Goal: Participate in discussion: Engage in conversation with other users on a specific topic

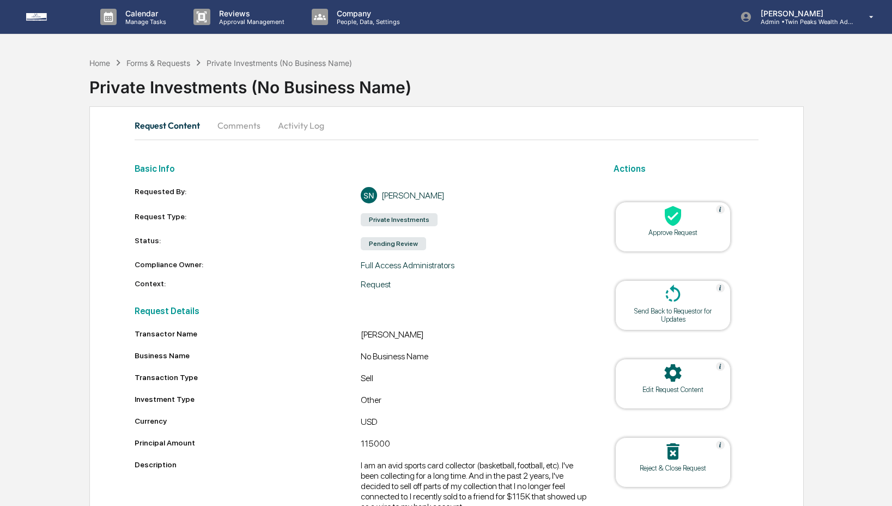
click at [227, 128] on button "Comments" at bounding box center [239, 125] width 61 height 26
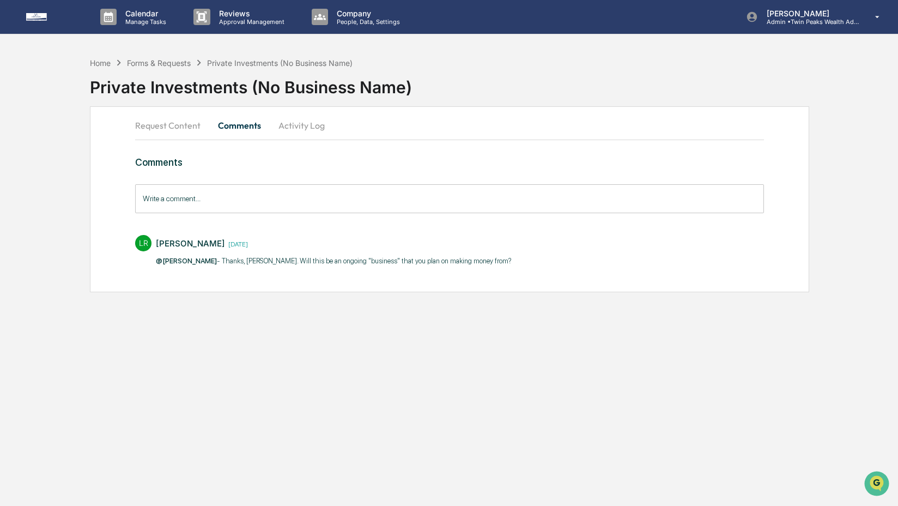
click at [169, 133] on button "Request Content" at bounding box center [172, 125] width 74 height 26
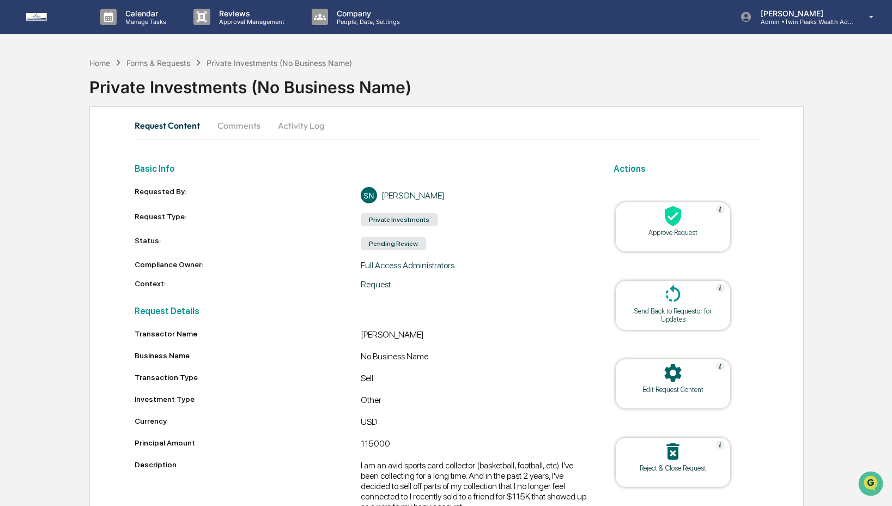
click at [235, 128] on button "Comments" at bounding box center [239, 125] width 61 height 26
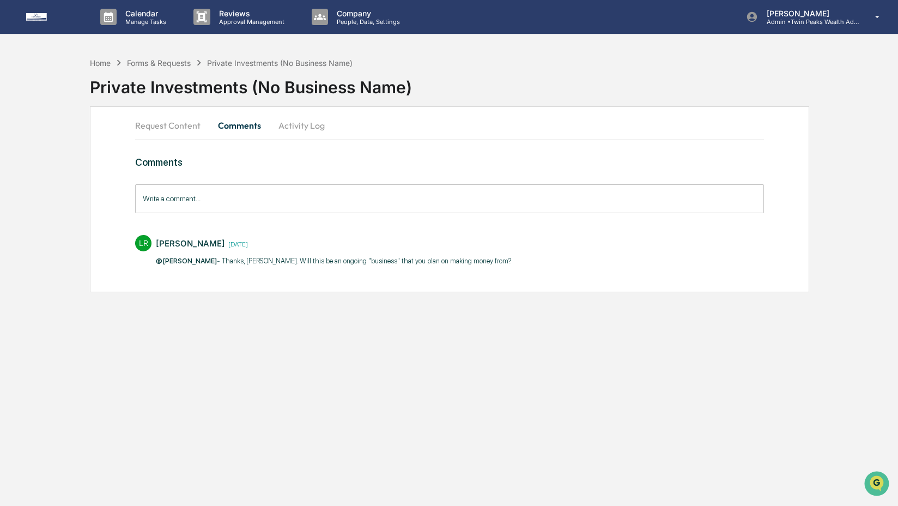
click at [268, 200] on input "Write a comment..." at bounding box center [449, 198] width 629 height 29
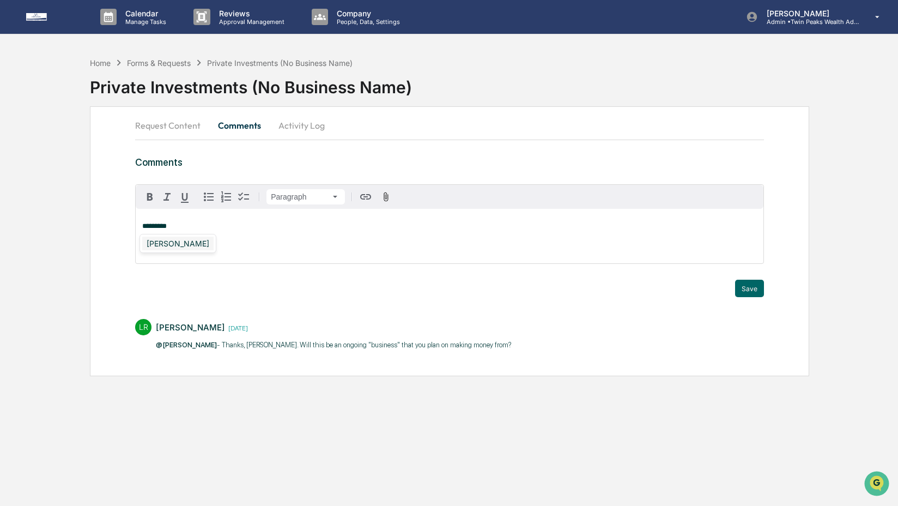
click at [180, 247] on div "[PERSON_NAME]" at bounding box center [177, 244] width 71 height 14
click at [149, 243] on div "[PERSON_NAME]" at bounding box center [177, 244] width 71 height 14
click at [744, 289] on button "Save" at bounding box center [749, 288] width 29 height 17
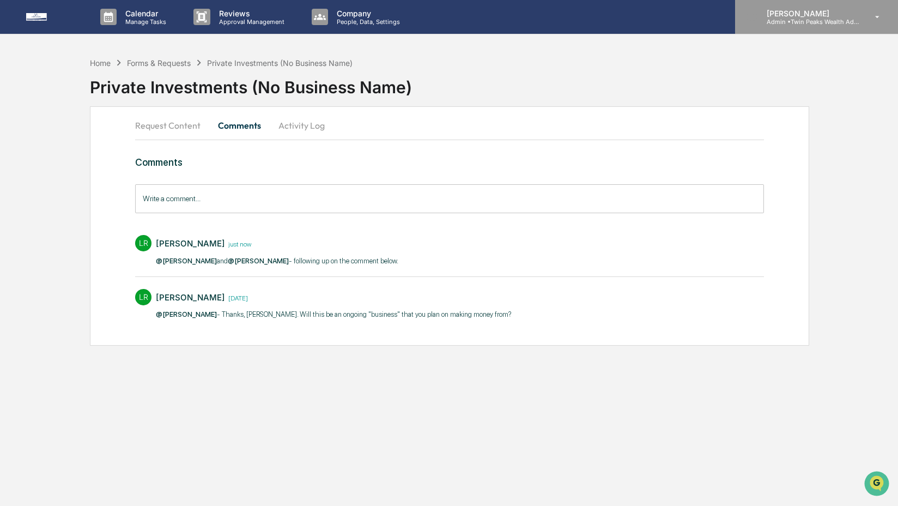
click at [841, 28] on div "[PERSON_NAME] Admin • Twin Peaks Wealth Advisors" at bounding box center [816, 17] width 163 height 34
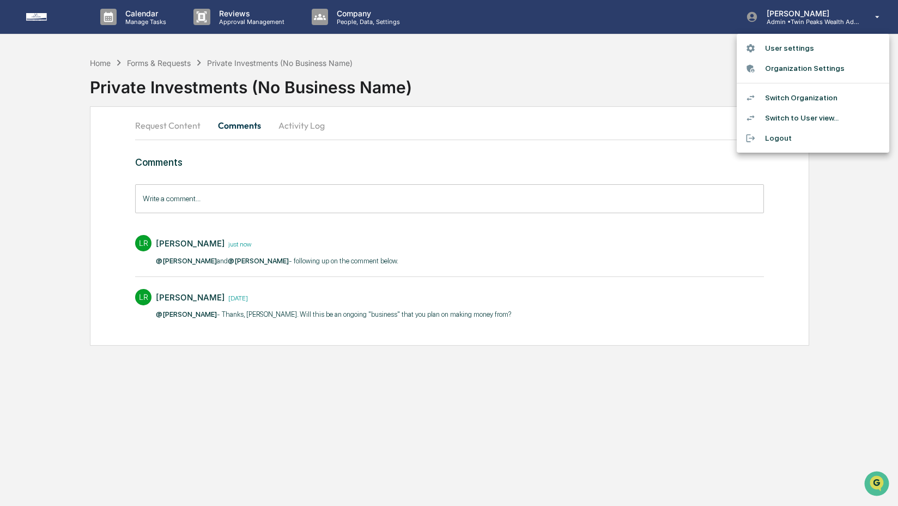
click at [822, 99] on li "Switch Organization" at bounding box center [813, 98] width 153 height 20
